Goal: Information Seeking & Learning: Find specific fact

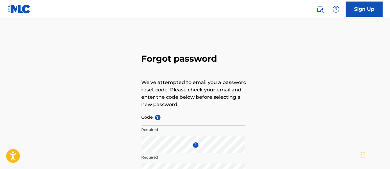
scroll to position [34, 0]
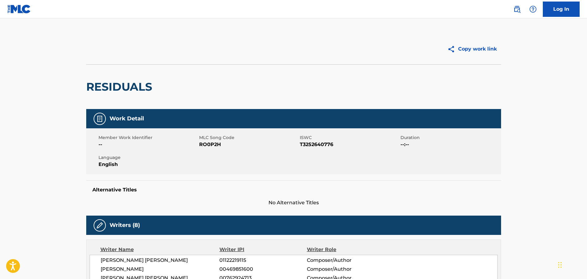
click at [519, 7] on img at bounding box center [516, 9] width 7 height 7
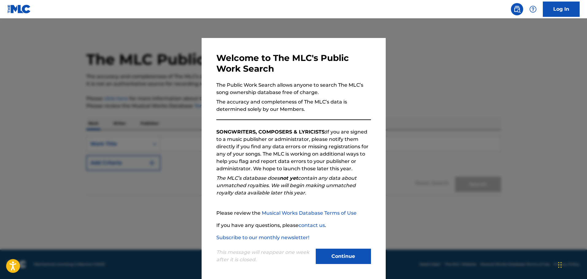
click at [359, 262] on button "Continue" at bounding box center [343, 256] width 55 height 15
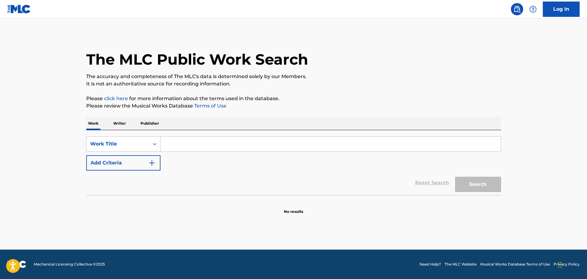
click at [191, 141] on input "Search Form" at bounding box center [330, 144] width 340 height 15
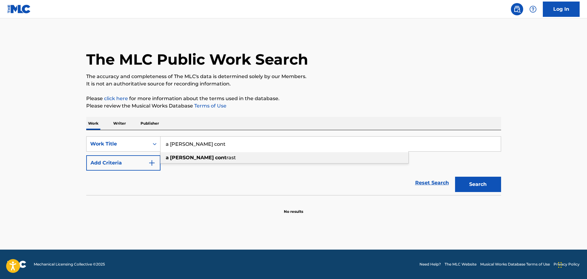
click at [206, 156] on div "a stark cont rast" at bounding box center [284, 157] width 248 height 11
type input "a stark contrast"
click at [470, 187] on button "Search" at bounding box center [478, 184] width 46 height 15
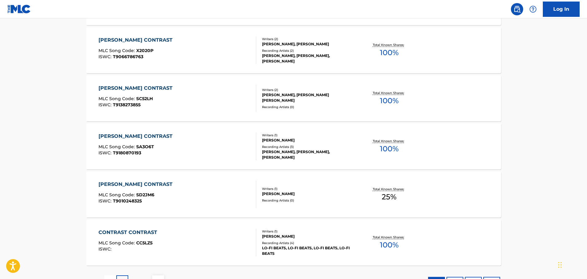
scroll to position [471, 0]
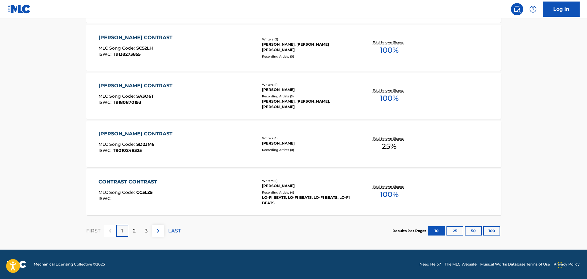
click at [130, 233] on div "2" at bounding box center [134, 231] width 12 height 12
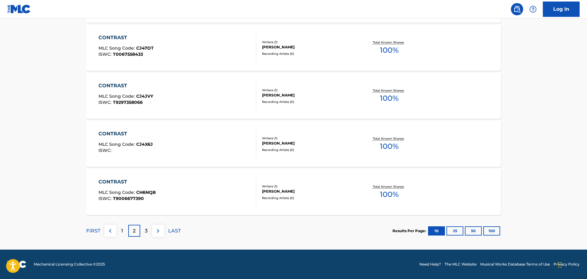
click at [141, 231] on div "3" at bounding box center [146, 231] width 12 height 12
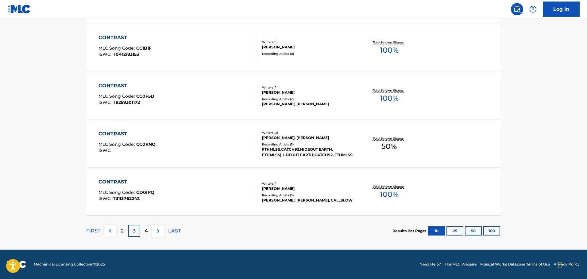
click at [125, 229] on div "2" at bounding box center [122, 231] width 12 height 12
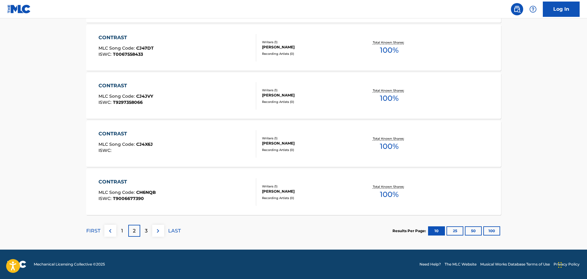
click at [120, 233] on div "1" at bounding box center [122, 231] width 12 height 12
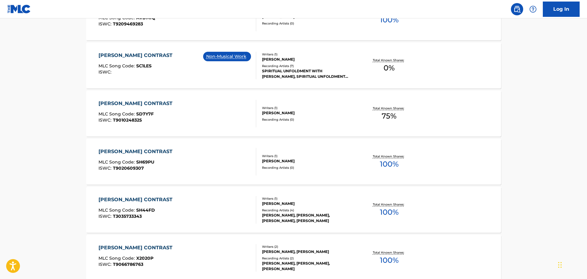
scroll to position [0, 0]
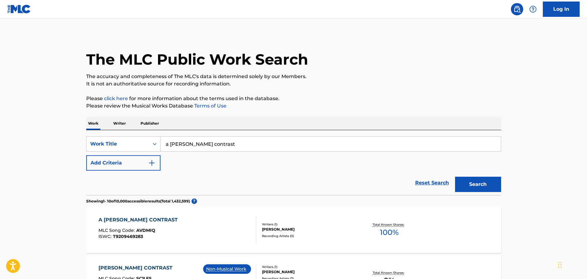
click at [154, 170] on button "Add Criteria" at bounding box center [123, 163] width 74 height 15
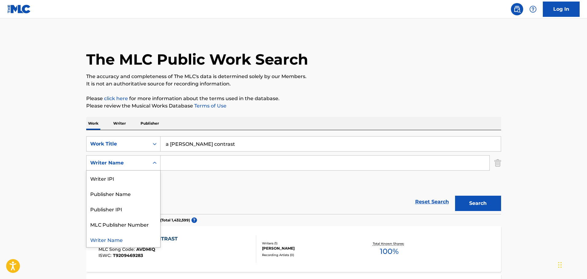
click at [139, 165] on div "Writer Name" at bounding box center [117, 163] width 55 height 7
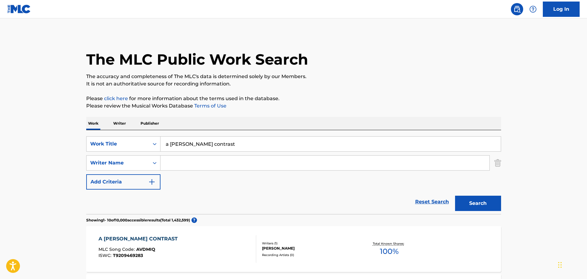
click at [175, 159] on input "Search Form" at bounding box center [324, 163] width 329 height 15
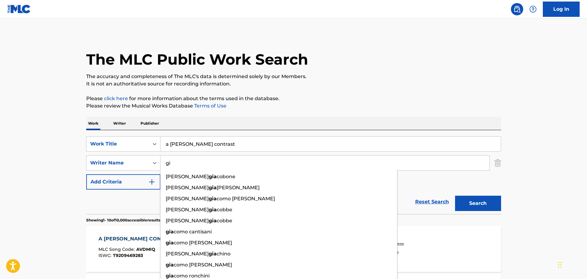
type input "g"
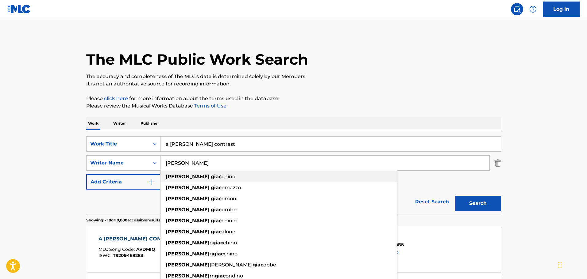
click at [211, 175] on strong "giac" at bounding box center [216, 177] width 11 height 6
type input "michael giacchino"
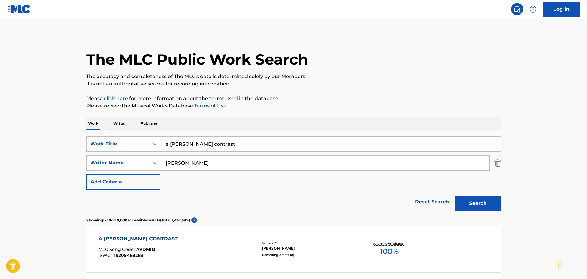
click at [478, 202] on button "Search" at bounding box center [478, 203] width 46 height 15
